Goal: Information Seeking & Learning: Compare options

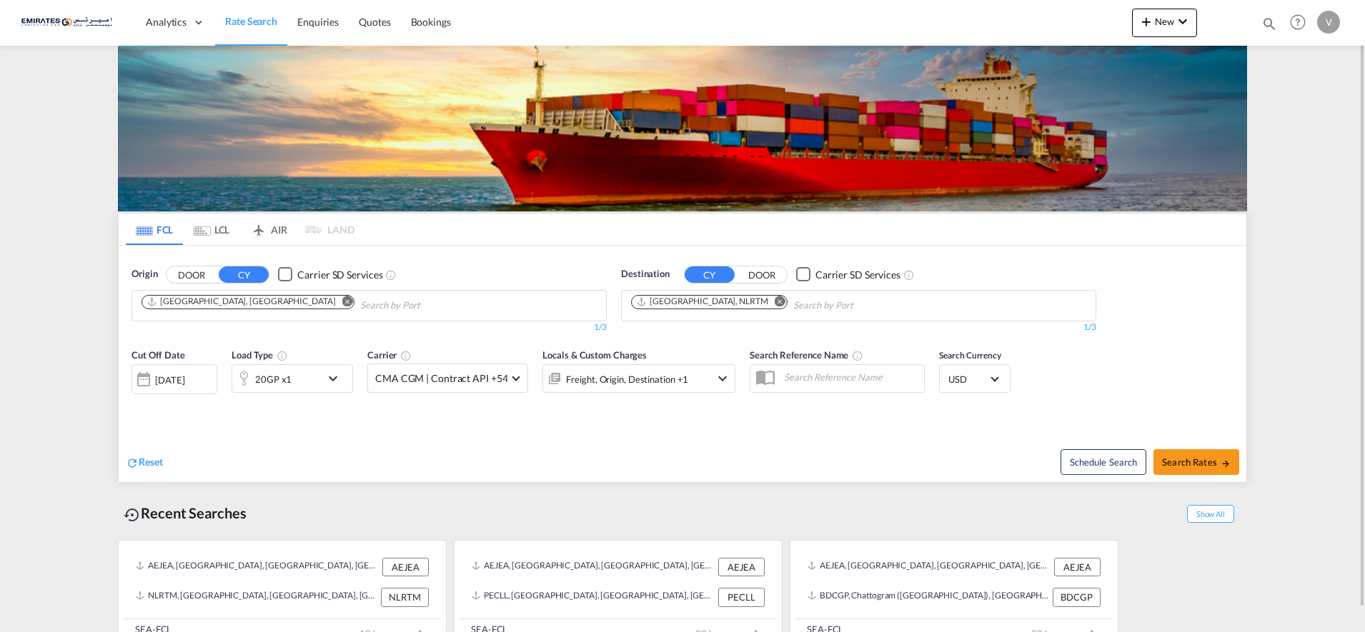
click at [775, 302] on md-icon "Remove" at bounding box center [780, 301] width 11 height 11
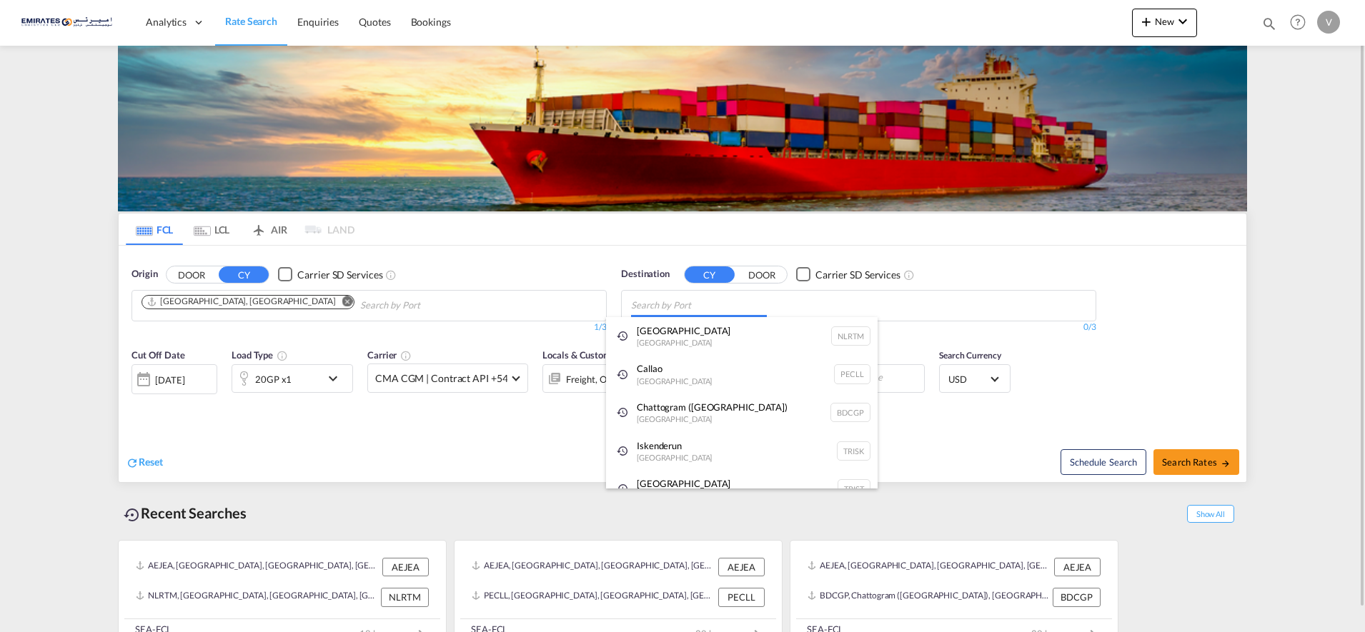
click at [662, 302] on body "Analytics Dashboard Rate Search Enquiries Quotes Bookings" at bounding box center [682, 316] width 1365 height 632
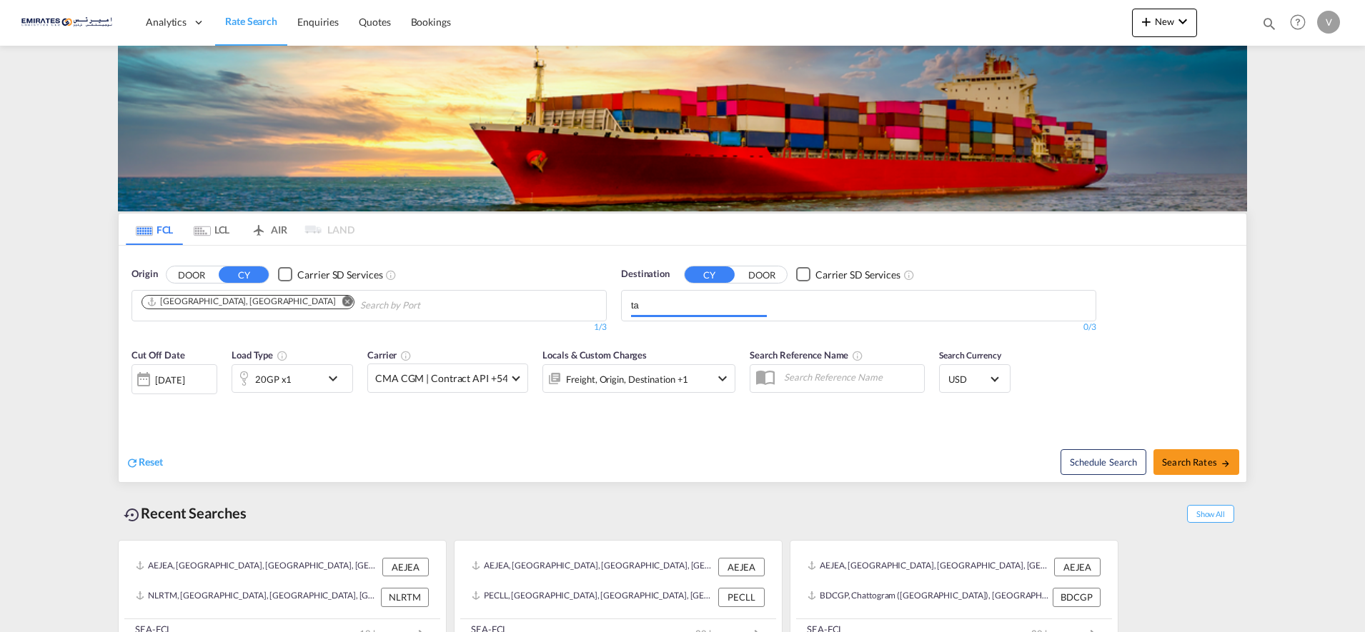
type input "t"
type input "latakia"
click at [680, 332] on div "Latakia [GEOGRAPHIC_DATA] SYLTK" at bounding box center [742, 338] width 272 height 43
click at [1186, 466] on span "Search Rates" at bounding box center [1196, 462] width 69 height 11
type input "AEJEA to SYLTK / [DATE]"
